Goal: Transaction & Acquisition: Purchase product/service

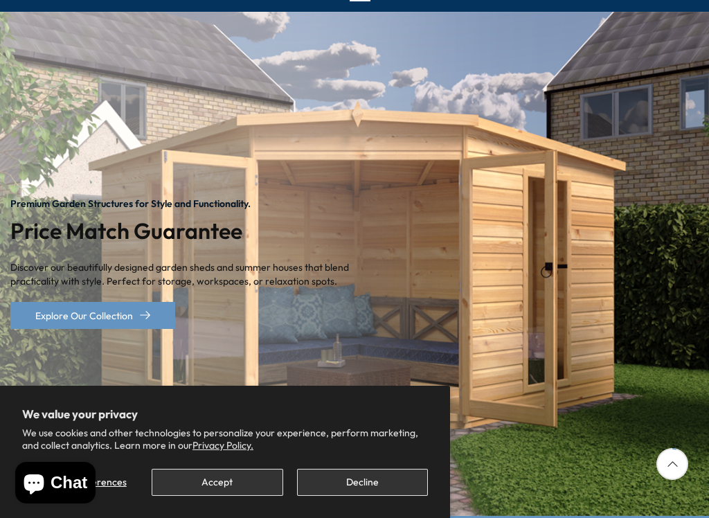
scroll to position [151, 0]
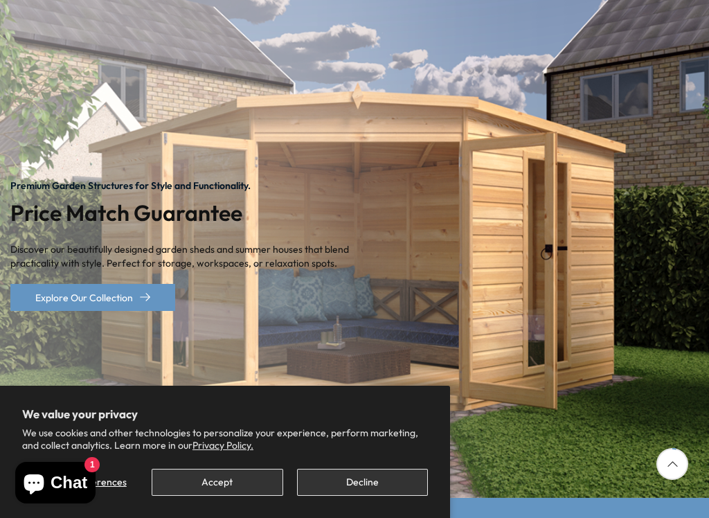
click at [356, 439] on button "Decline" at bounding box center [362, 482] width 131 height 27
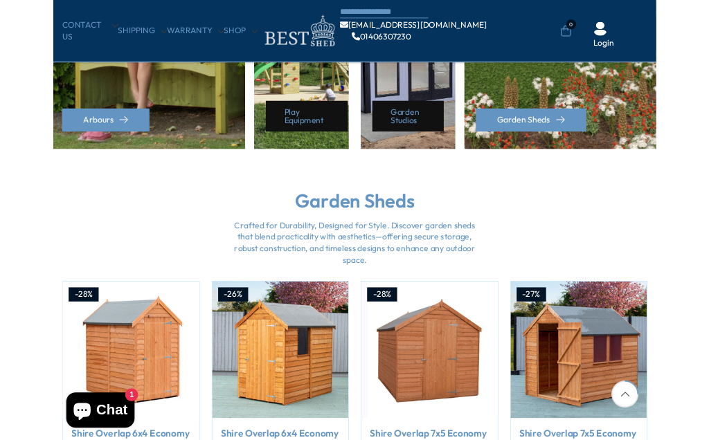
scroll to position [770, 0]
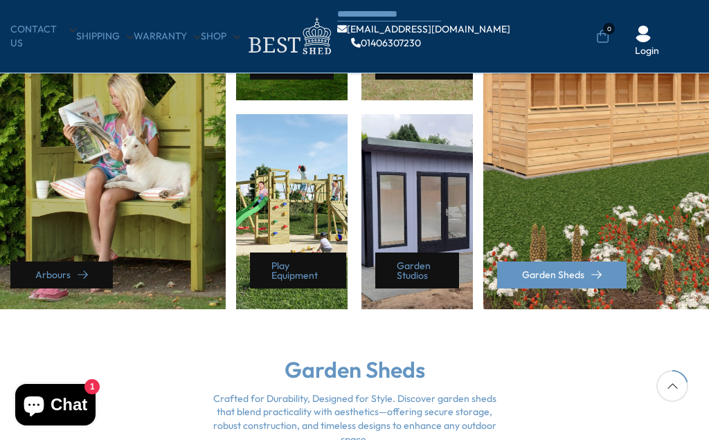
click at [84, 275] on icon at bounding box center [83, 275] width 10 height 8
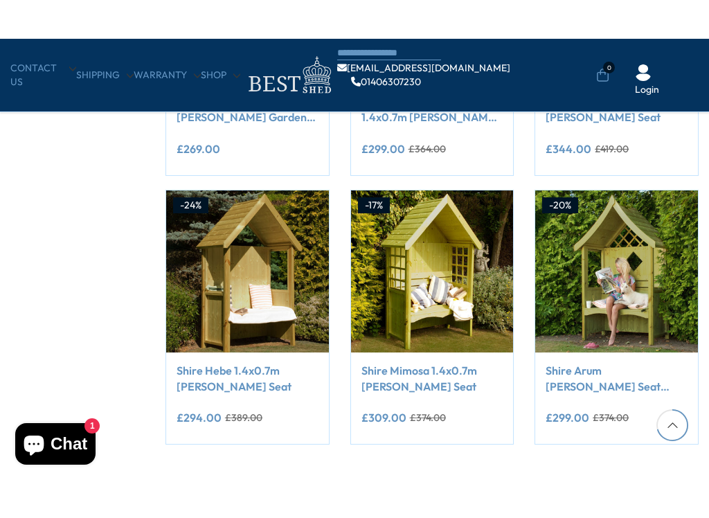
scroll to position [1037, 0]
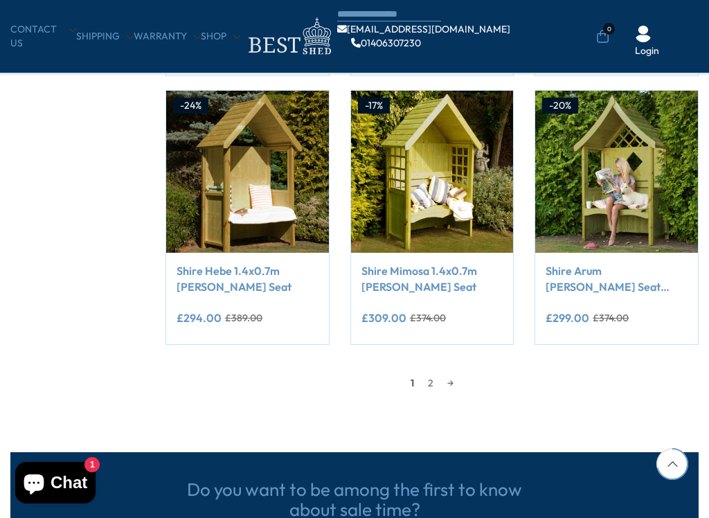
click at [459, 382] on link "→" at bounding box center [450, 382] width 20 height 21
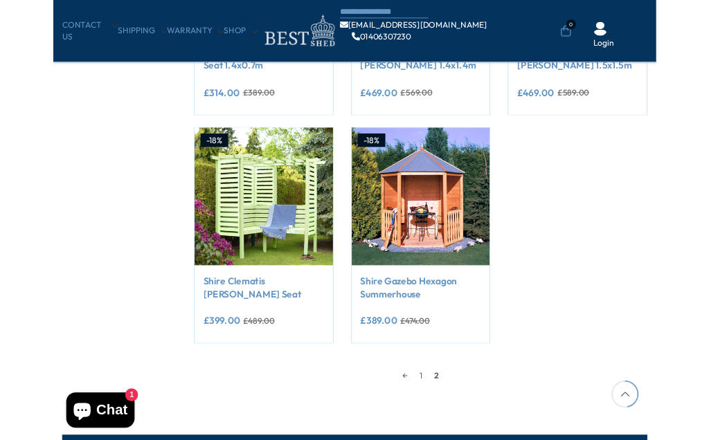
scroll to position [439, 0]
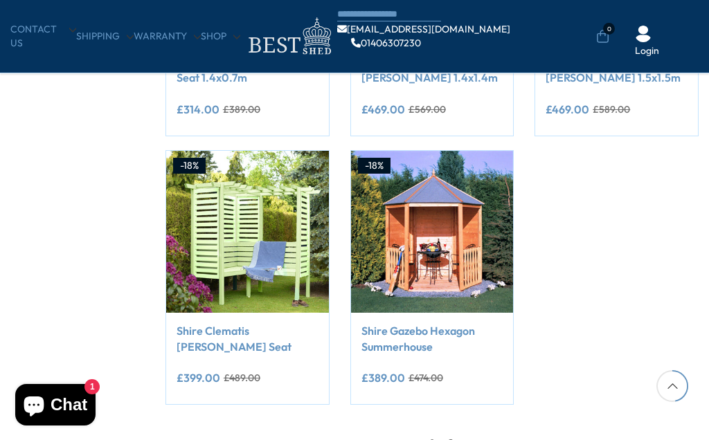
click at [441, 434] on link "1" at bounding box center [432, 443] width 17 height 21
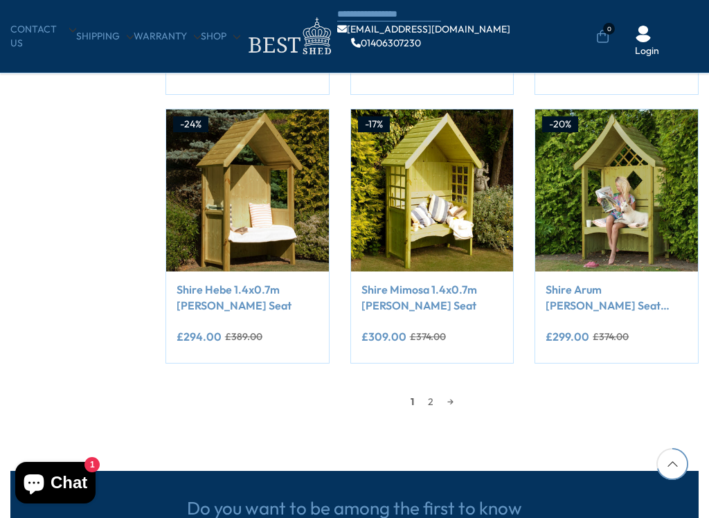
scroll to position [1033, 0]
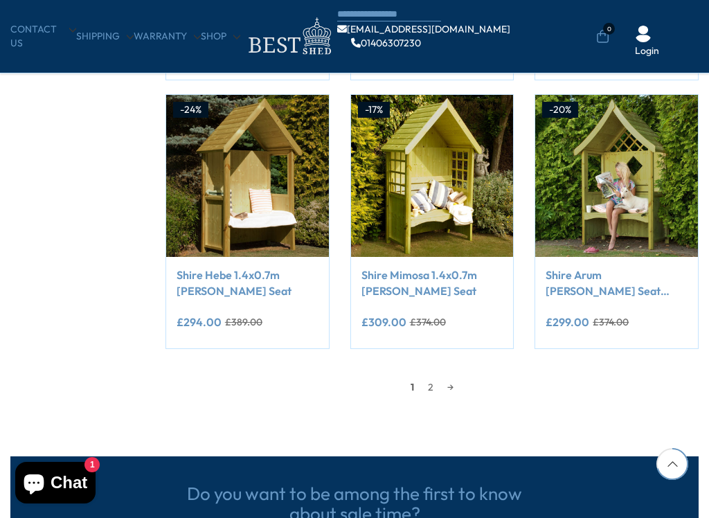
click at [440, 376] on link "→" at bounding box center [450, 386] width 20 height 21
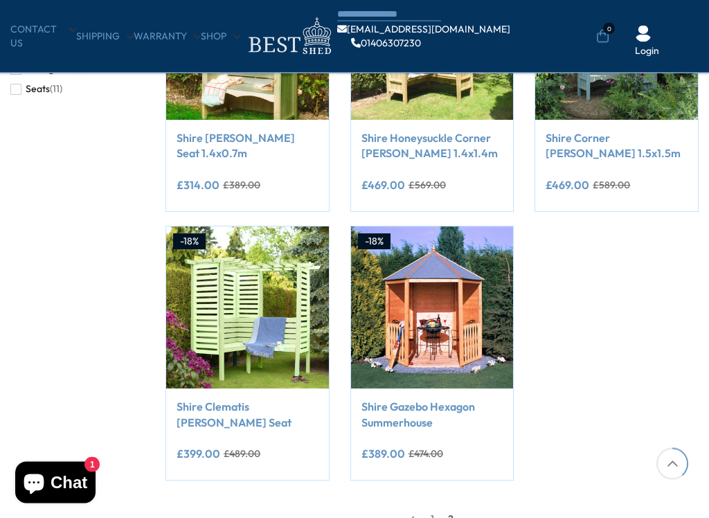
scroll to position [363, 0]
click at [466, 359] on button "Add to Cart" at bounding box center [432, 360] width 135 height 27
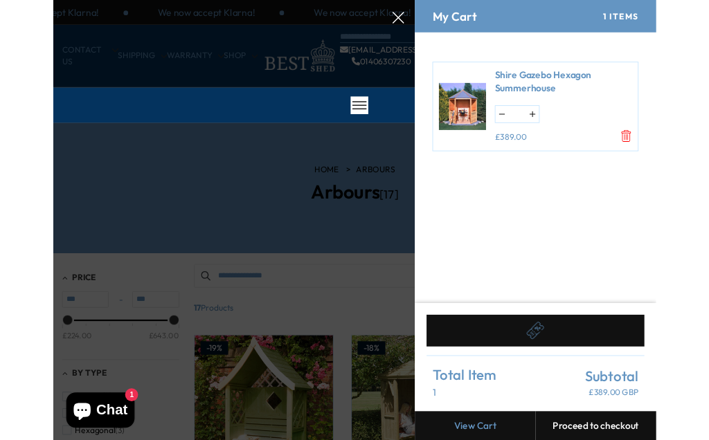
scroll to position [0, 0]
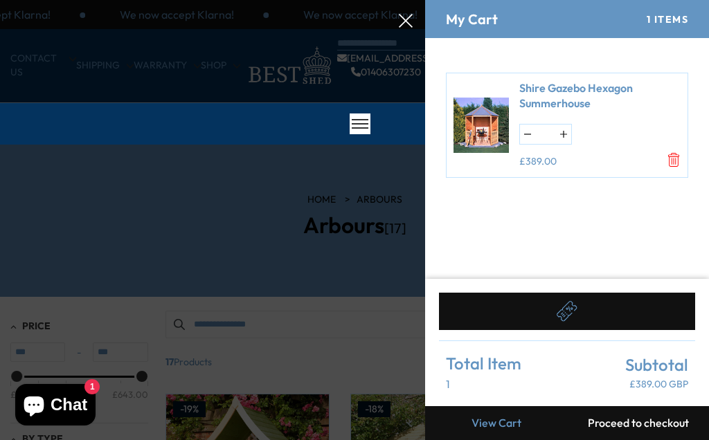
click at [406, 24] on icon at bounding box center [406, 21] width 14 height 14
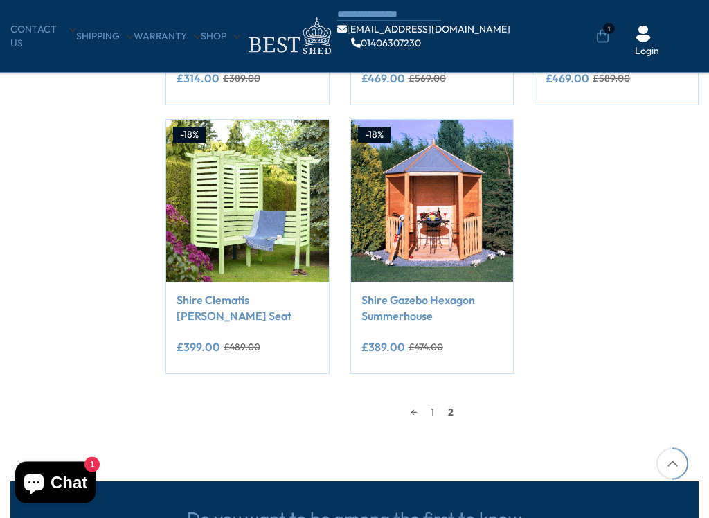
scroll to position [470, 0]
click at [447, 199] on img at bounding box center [432, 201] width 163 height 163
click at [450, 161] on img at bounding box center [432, 201] width 163 height 163
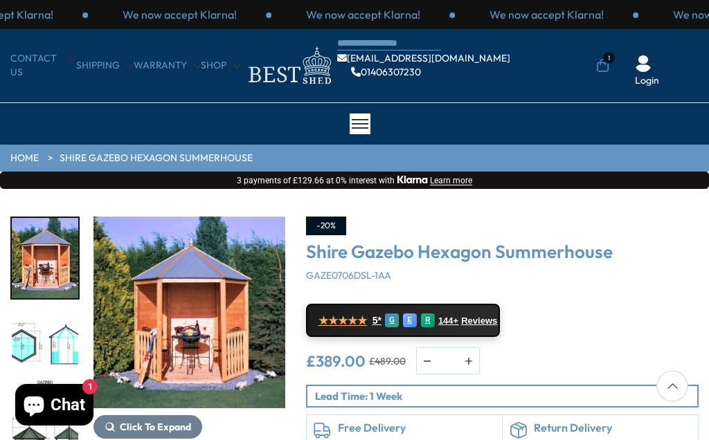
click at [224, 321] on img "1 / 8" at bounding box center [189, 313] width 192 height 192
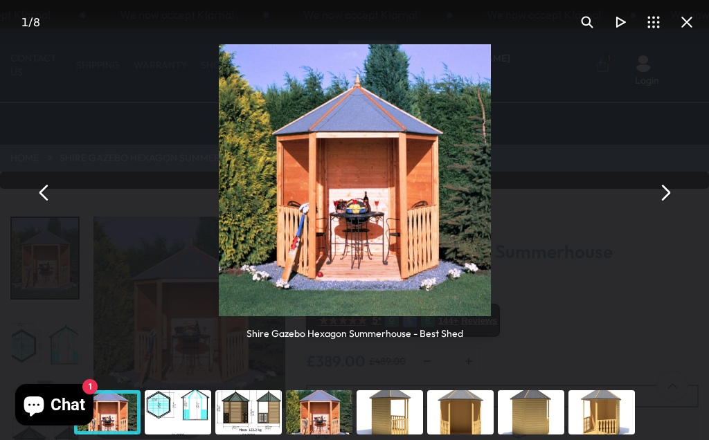
click at [658, 196] on button "You can close this modal content with the ESC key" at bounding box center [664, 192] width 33 height 33
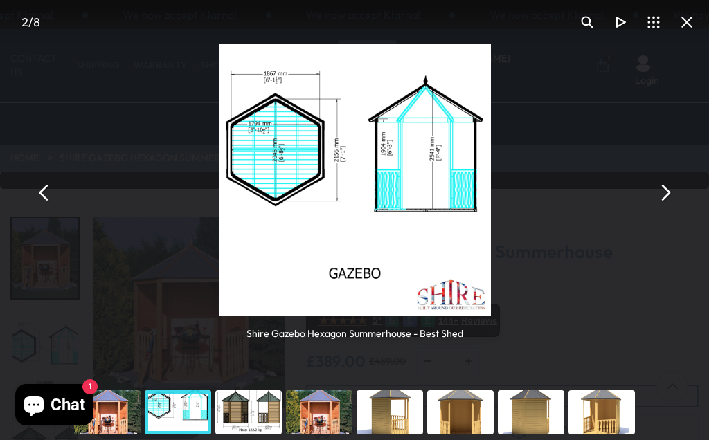
click at [667, 192] on button "You can close this modal content with the ESC key" at bounding box center [664, 192] width 33 height 33
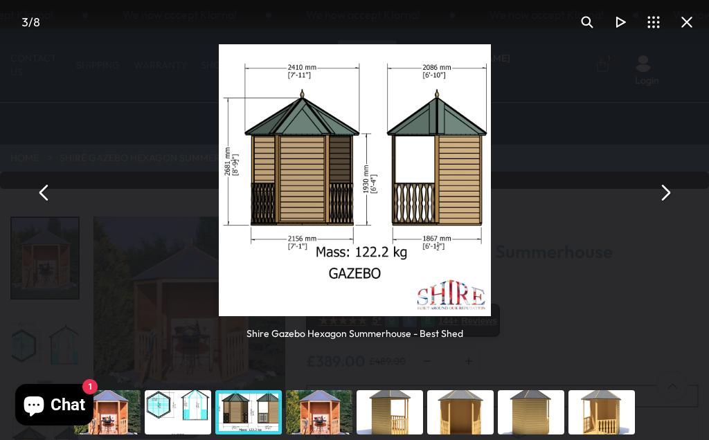
click at [671, 187] on button "You can close this modal content with the ESC key" at bounding box center [664, 192] width 33 height 33
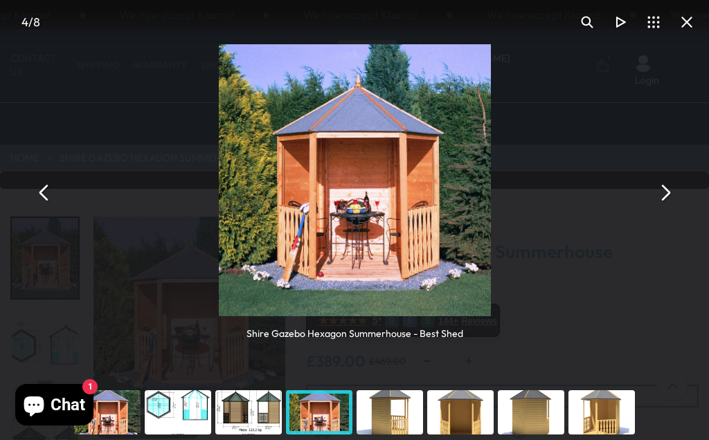
click at [663, 191] on button "You can close this modal content with the ESC key" at bounding box center [664, 192] width 33 height 33
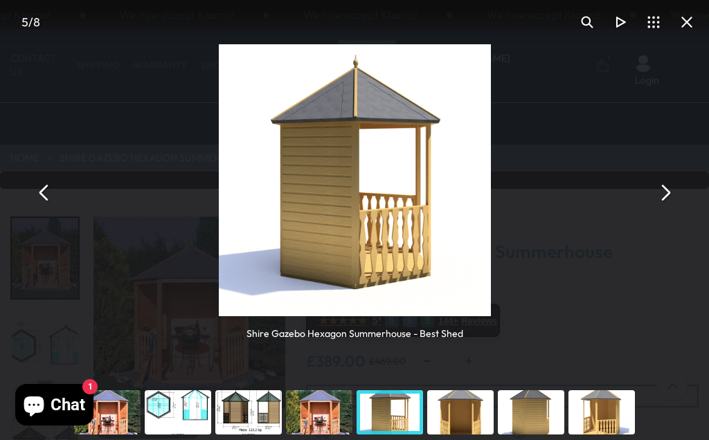
click at [660, 193] on button "You can close this modal content with the ESC key" at bounding box center [664, 192] width 33 height 33
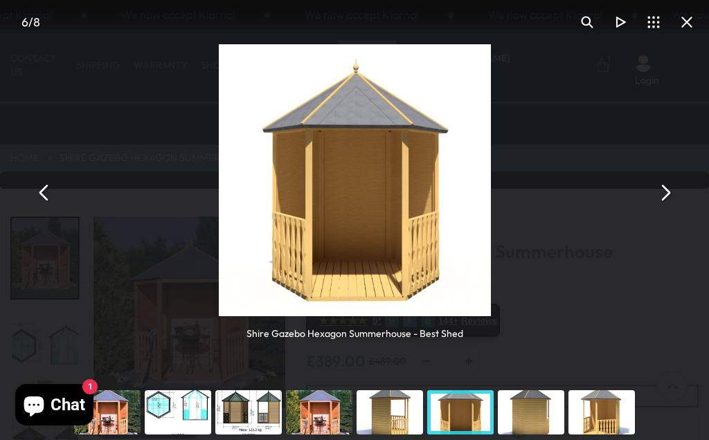
click at [659, 196] on button "You can close this modal content with the ESC key" at bounding box center [664, 192] width 33 height 33
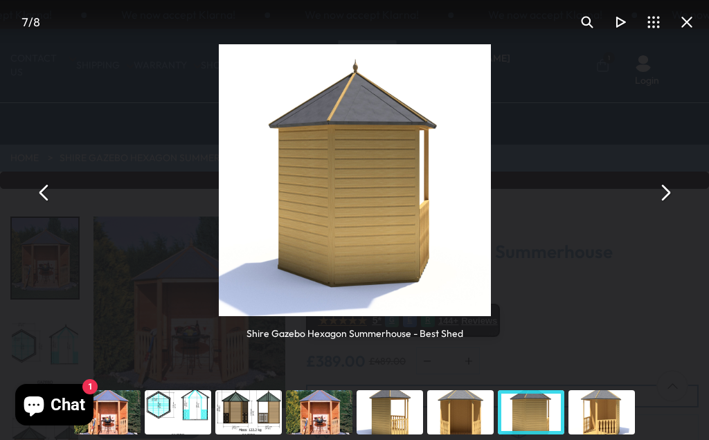
click at [655, 183] on button "You can close this modal content with the ESC key" at bounding box center [664, 192] width 33 height 33
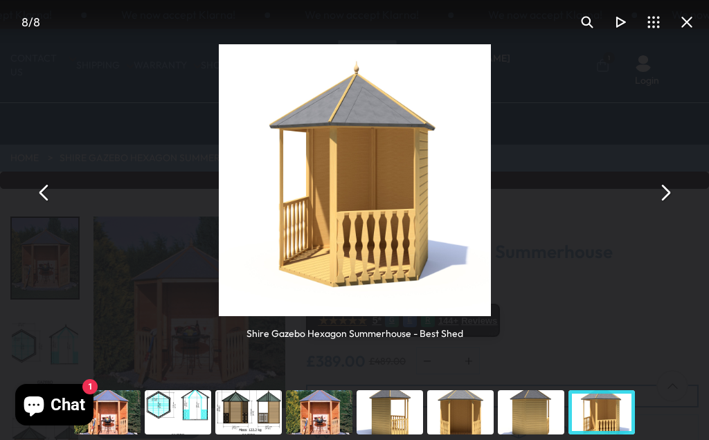
click at [661, 191] on button "You can close this modal content with the ESC key" at bounding box center [664, 192] width 33 height 33
